Goal: Obtain resource: Download file/media

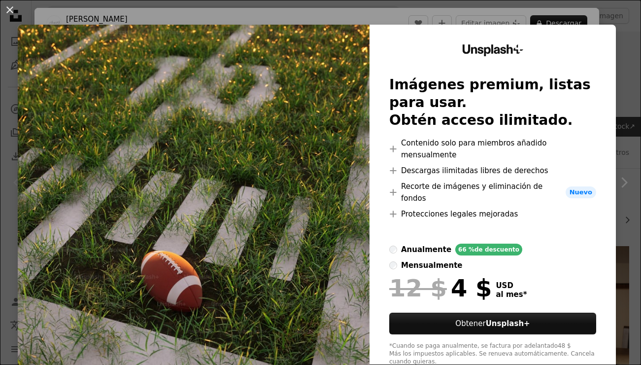
click at [402, 18] on div "An X shape Unsplash+ Imágenes premium, listas para usar. Obtén acceso ilimitado…" at bounding box center [320, 182] width 641 height 365
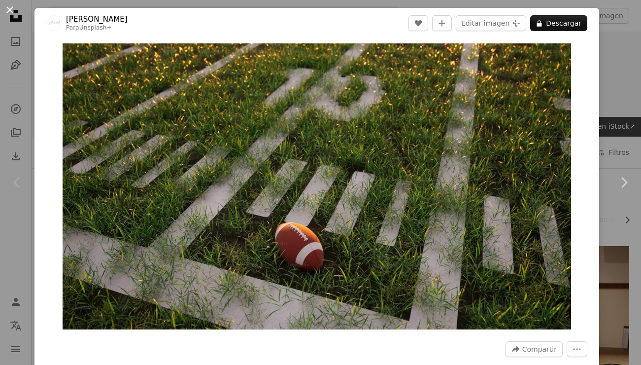
click at [16, 13] on button "An X shape" at bounding box center [10, 10] width 12 height 12
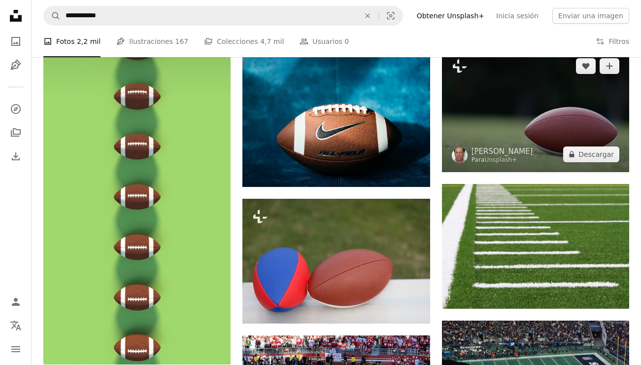
scroll to position [917, 0]
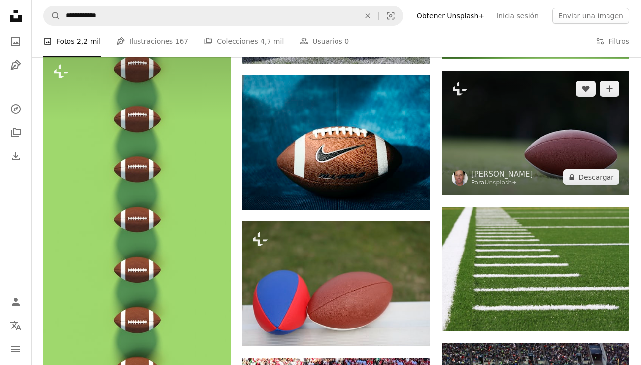
click at [501, 167] on img at bounding box center [535, 133] width 187 height 124
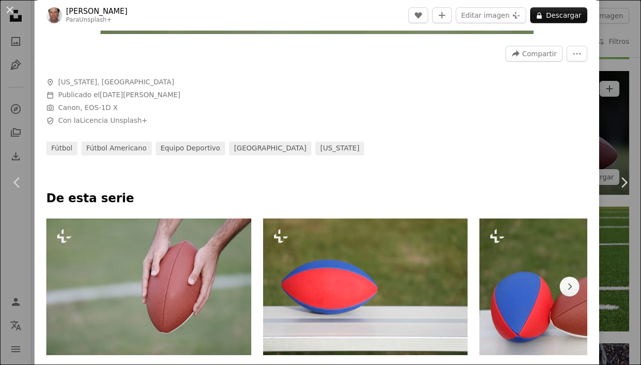
scroll to position [297, 0]
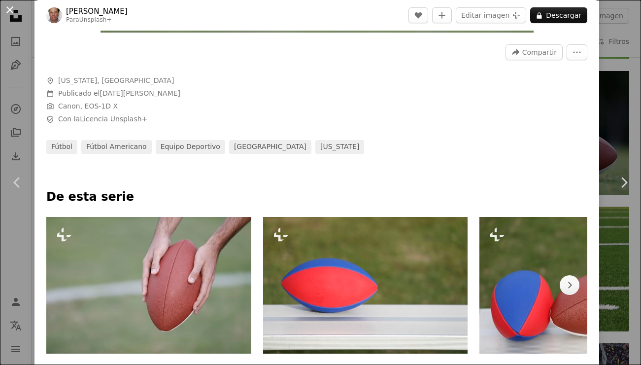
click at [9, 6] on button "An X shape" at bounding box center [10, 10] width 12 height 12
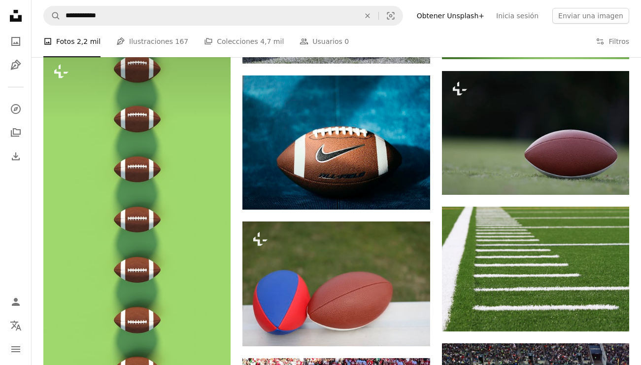
click at [71, 43] on li "A photo Fotos 2,2 mil" at bounding box center [71, 42] width 57 height 32
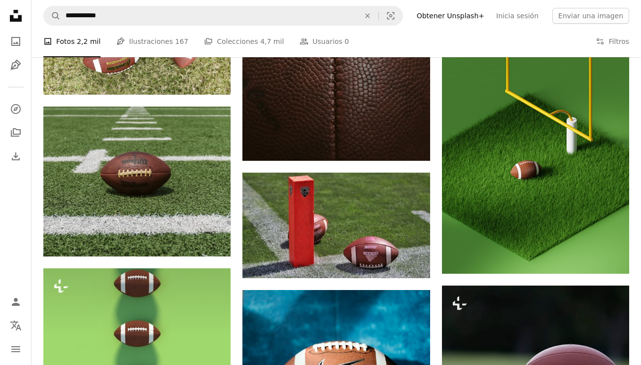
scroll to position [629, 0]
